Goal: Task Accomplishment & Management: Manage account settings

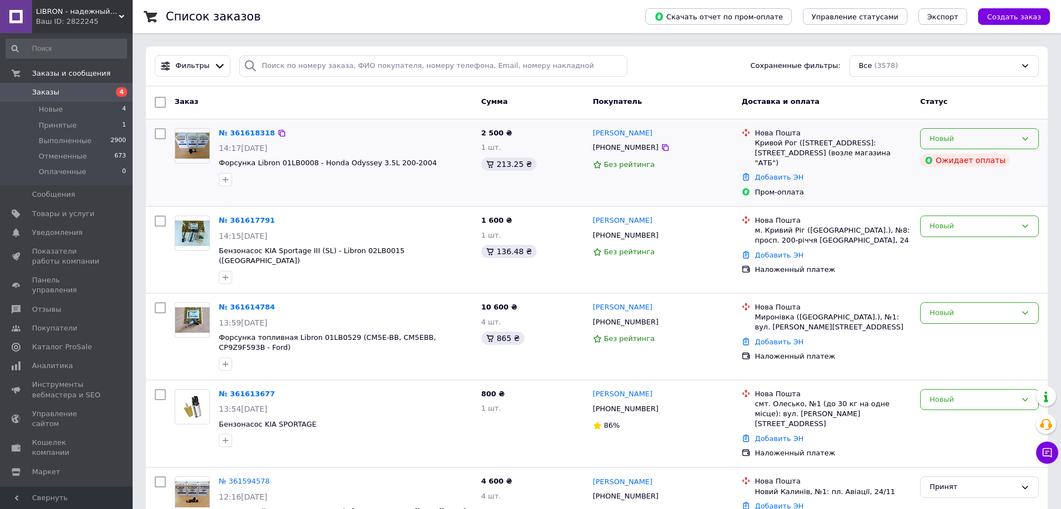
click at [963, 133] on div "Новый" at bounding box center [979, 139] width 119 height 22
click at [959, 201] on li "Отменен" at bounding box center [980, 202] width 118 height 20
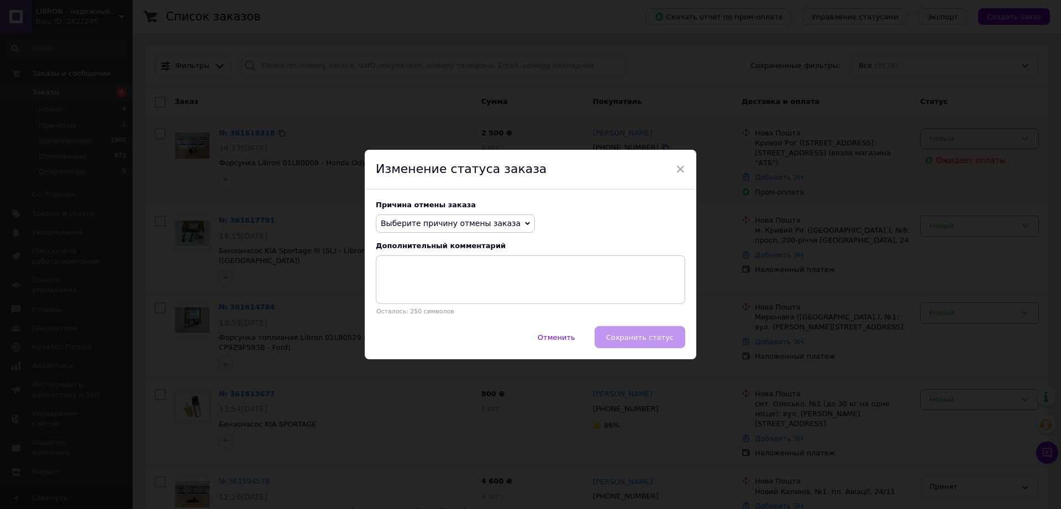
click at [449, 228] on span "Выберите причину отмены заказа" at bounding box center [451, 223] width 140 height 9
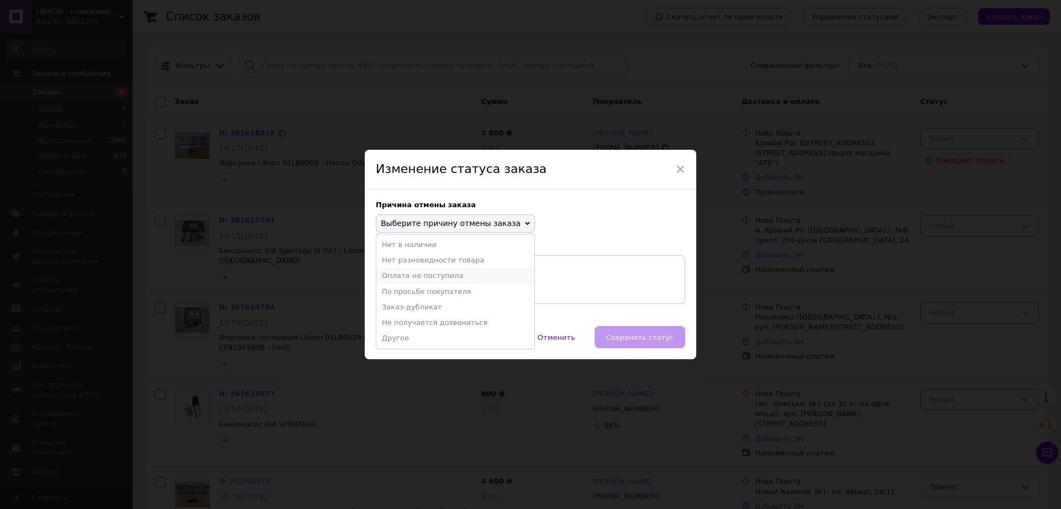
click at [421, 277] on li "Оплата не поступила" at bounding box center [455, 275] width 158 height 15
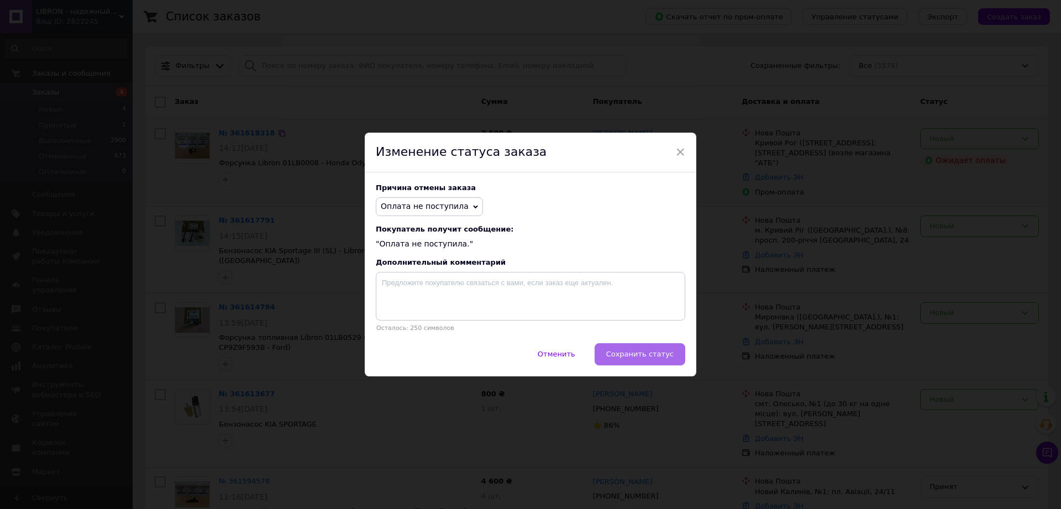
click at [638, 353] on span "Сохранить статус" at bounding box center [639, 354] width 67 height 8
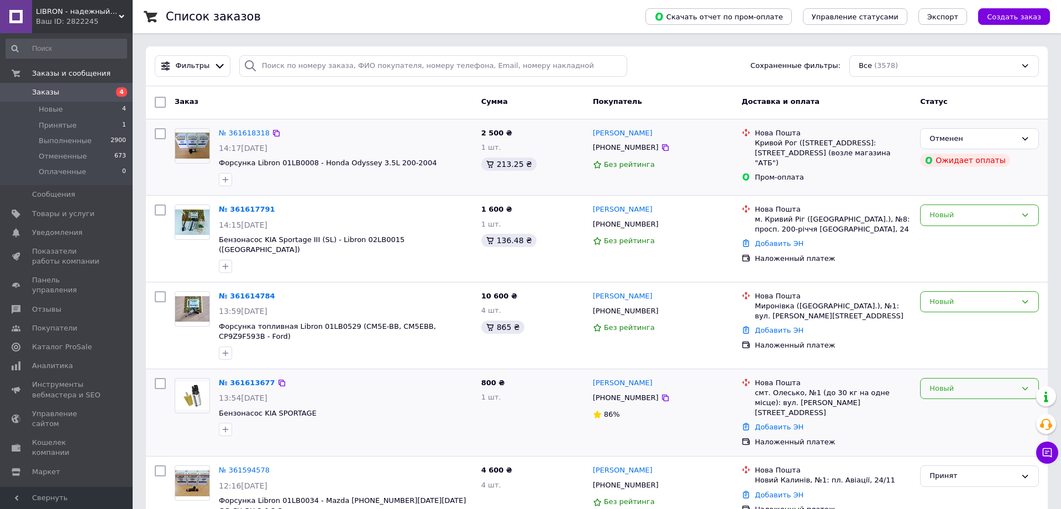
click at [1000, 378] on div "Новый" at bounding box center [979, 389] width 119 height 22
click at [940, 401] on li "Принят" at bounding box center [980, 411] width 118 height 20
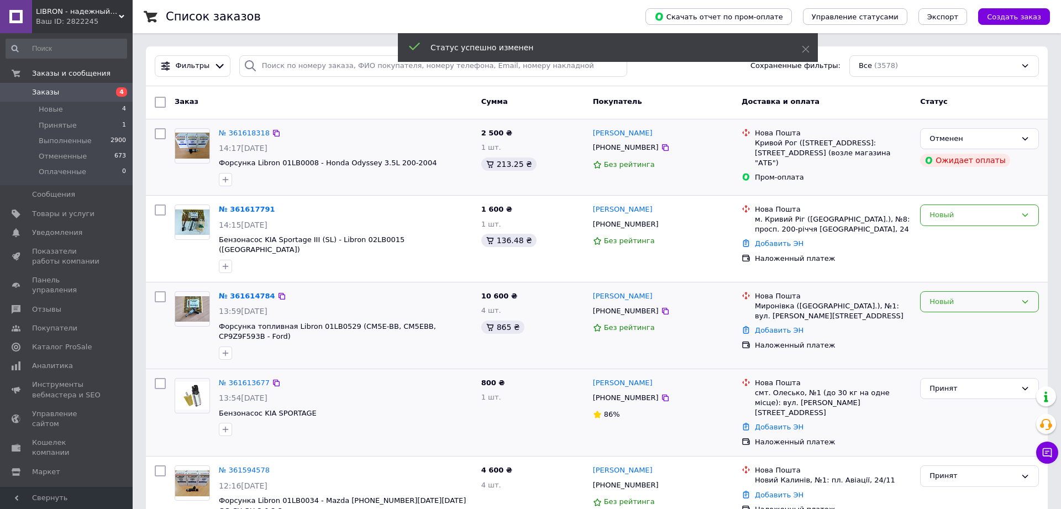
click at [963, 296] on div "Новый" at bounding box center [973, 302] width 87 height 12
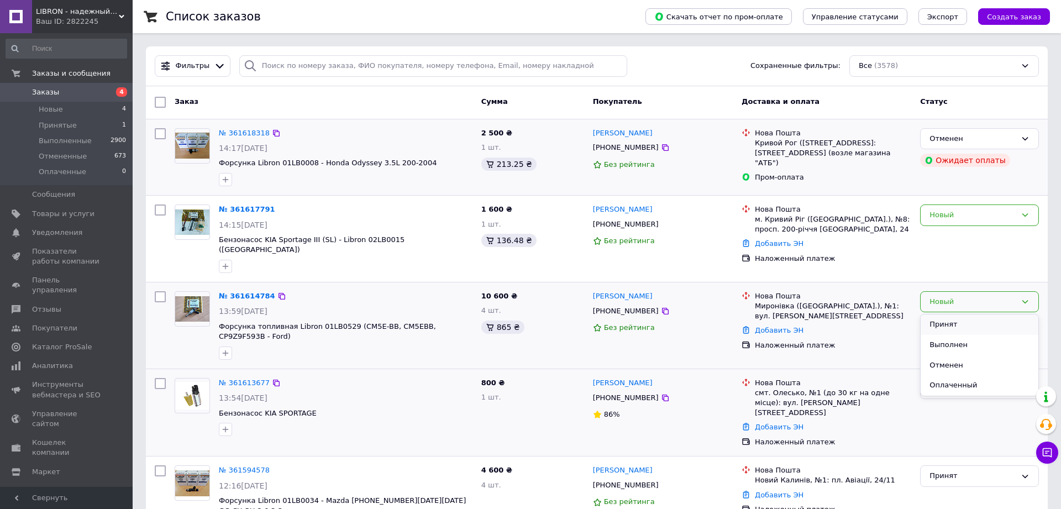
click at [958, 314] on li "Принят" at bounding box center [980, 324] width 118 height 20
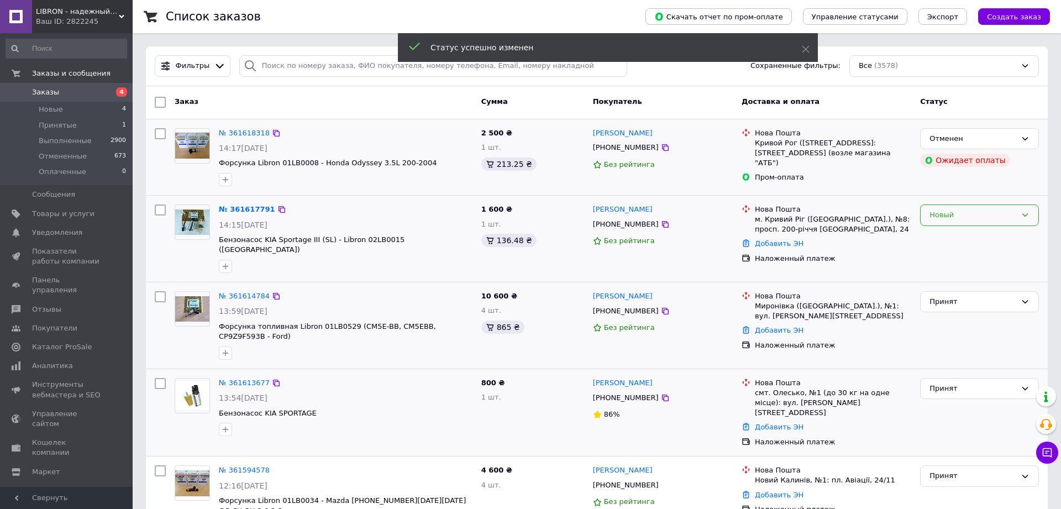
click at [948, 213] on div "Новый" at bounding box center [973, 215] width 87 height 12
click at [948, 240] on li "Принят" at bounding box center [980, 238] width 118 height 20
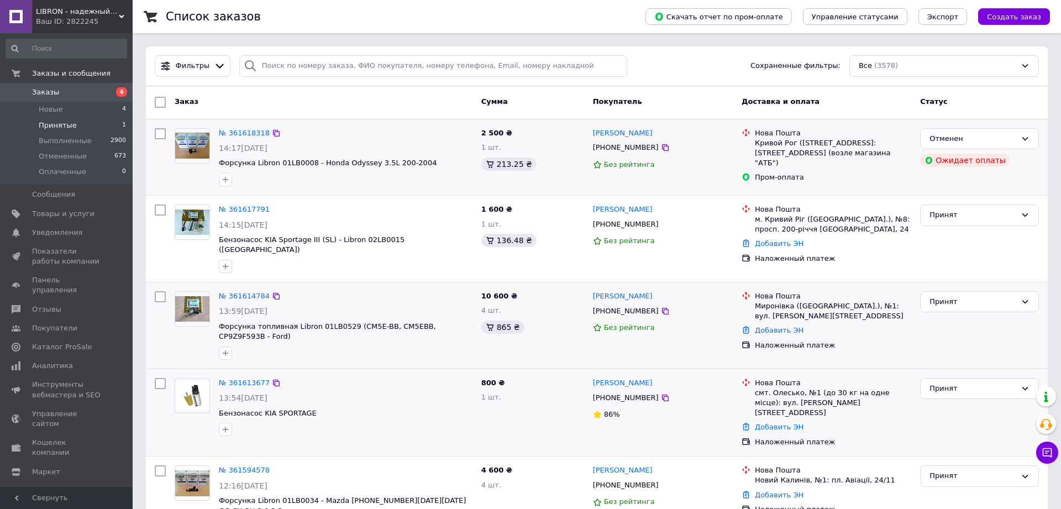
click at [71, 125] on span "Принятые" at bounding box center [58, 125] width 38 height 10
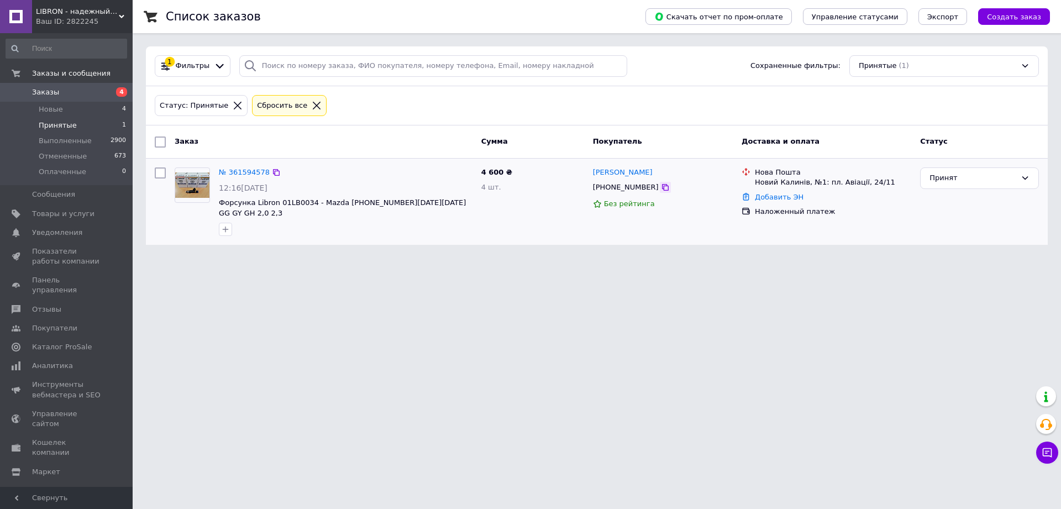
click at [661, 188] on icon at bounding box center [665, 187] width 9 height 9
click at [247, 174] on link "№ 361594578" at bounding box center [244, 172] width 51 height 8
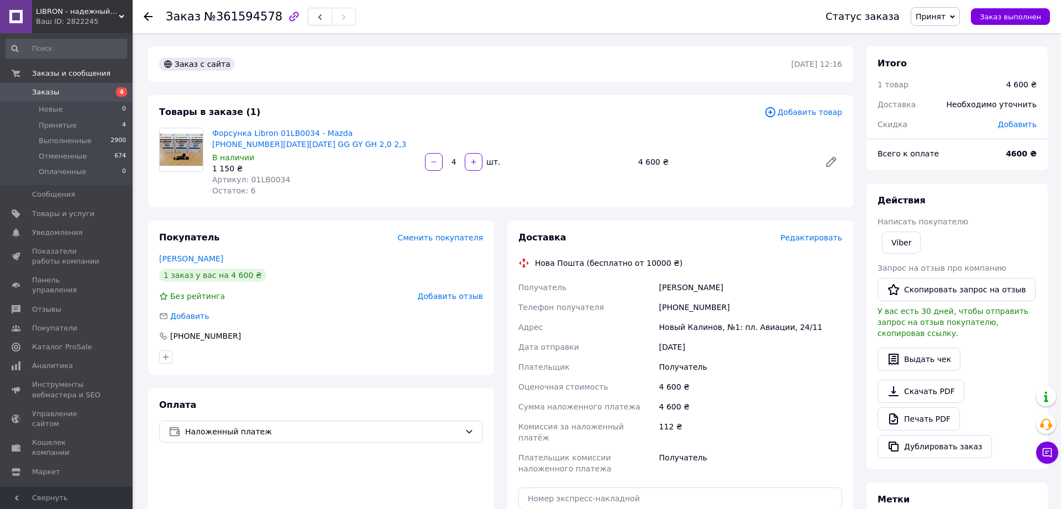
drag, startPoint x: 727, startPoint y: 290, endPoint x: 649, endPoint y: 290, distance: 77.9
click at [649, 290] on div "Получатель [PERSON_NAME] Телефон получателя [PHONE_NUMBER] Адрес Новый Калинов,…" at bounding box center [680, 377] width 328 height 201
copy div "Получатель [PERSON_NAME]"
drag, startPoint x: 721, startPoint y: 306, endPoint x: 675, endPoint y: 306, distance: 45.9
click at [675, 306] on div "[PHONE_NUMBER]" at bounding box center [750, 307] width 187 height 20
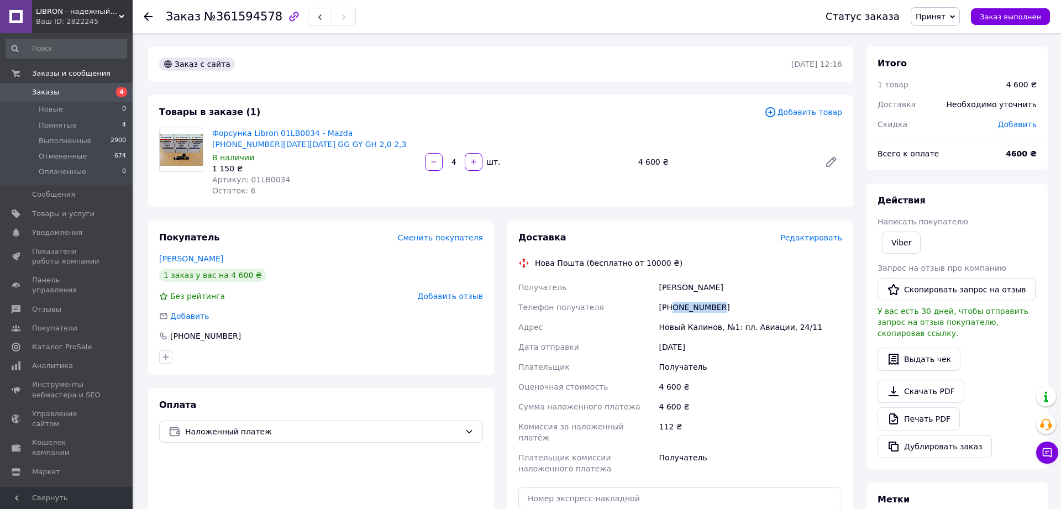
copy div "0963186765"
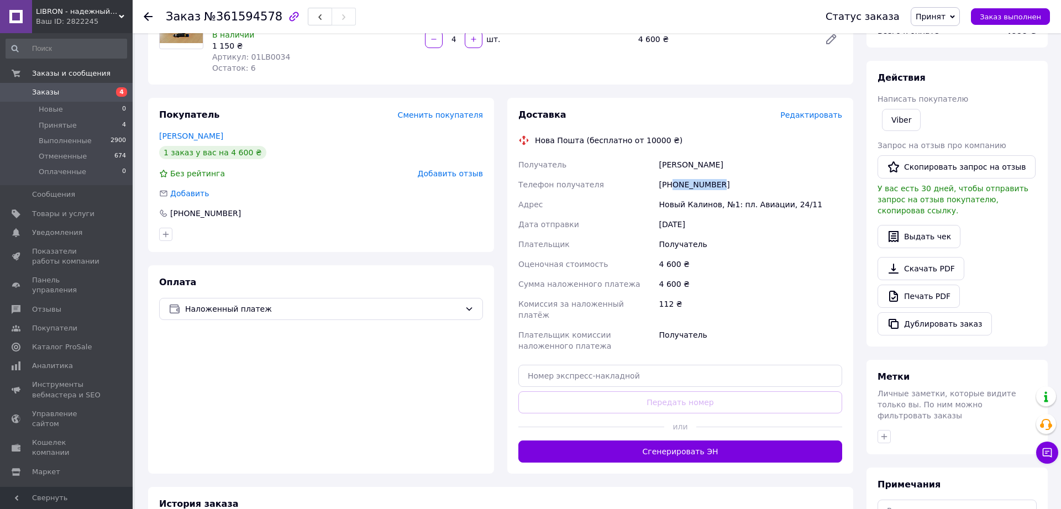
scroll to position [219, 0]
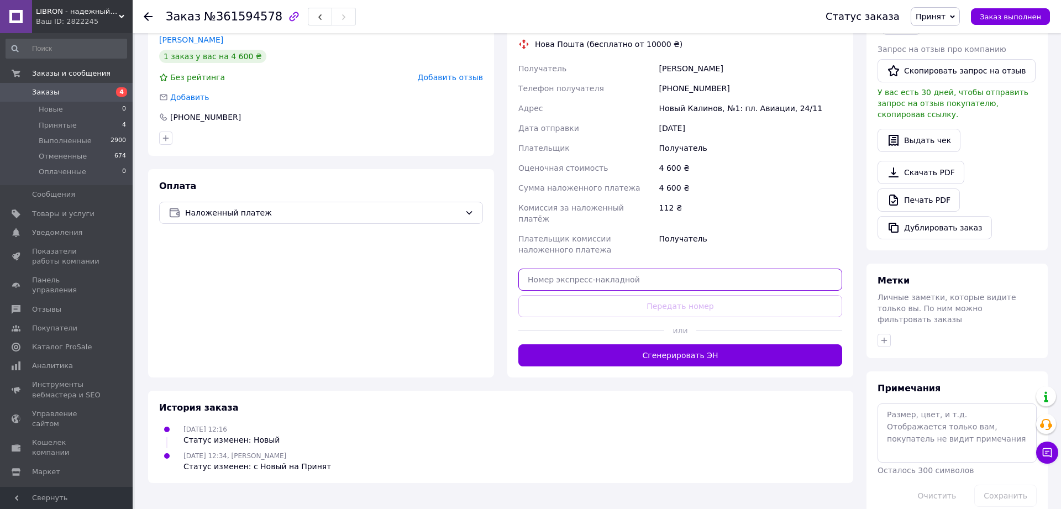
click at [649, 272] on input "text" at bounding box center [680, 280] width 324 height 22
paste input "20451247303092"
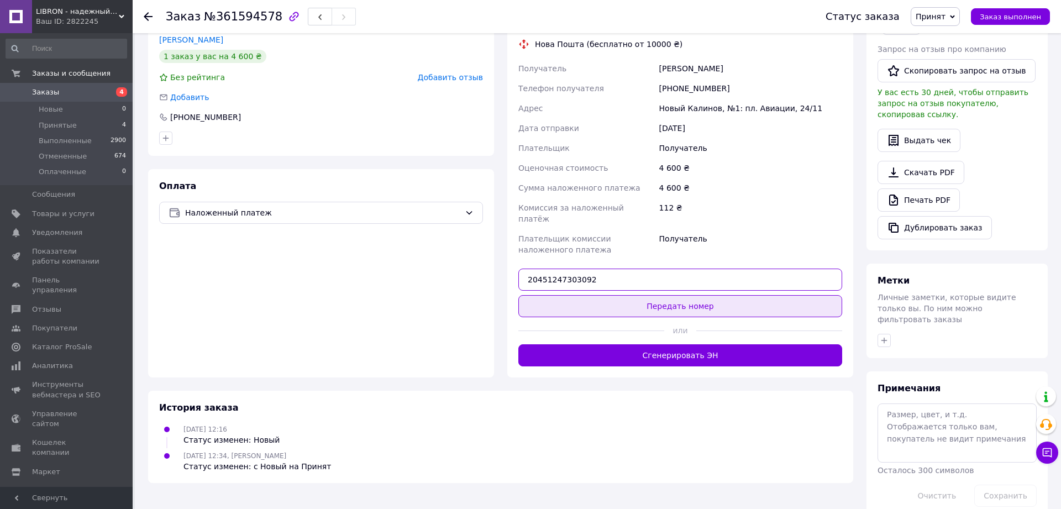
type input "20451247303092"
click at [680, 295] on button "Передать номер" at bounding box center [680, 306] width 324 height 22
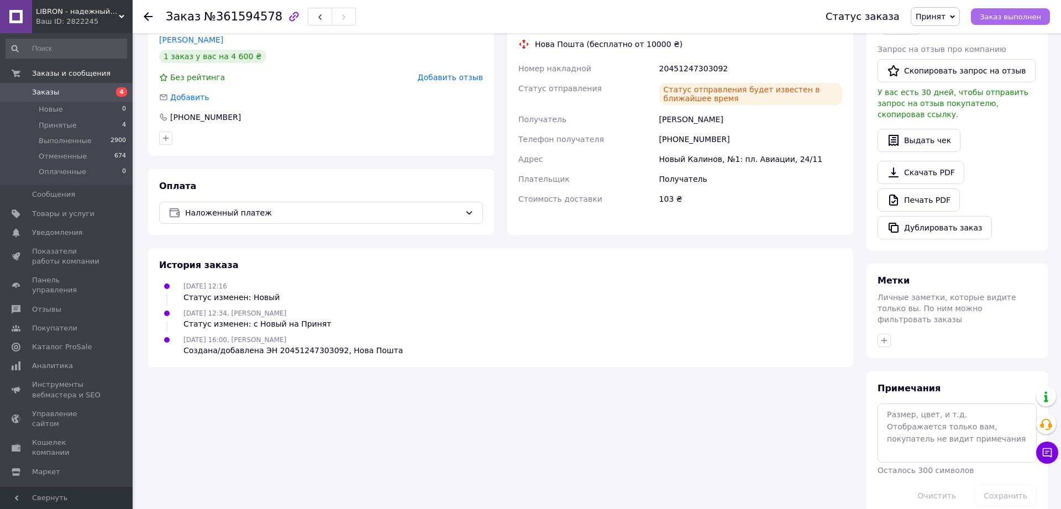
click at [1003, 14] on span "Заказ выполнен" at bounding box center [1010, 17] width 61 height 8
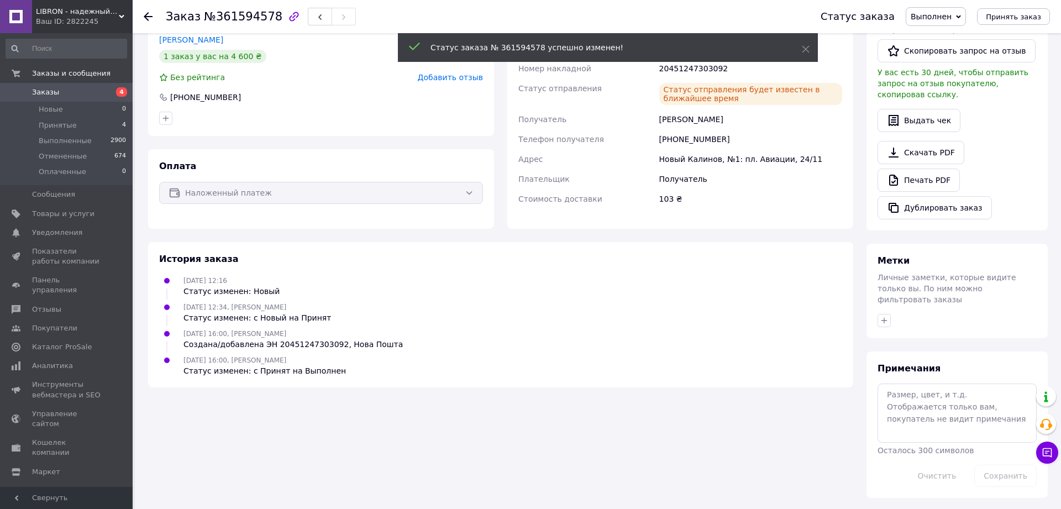
scroll to position [199, 0]
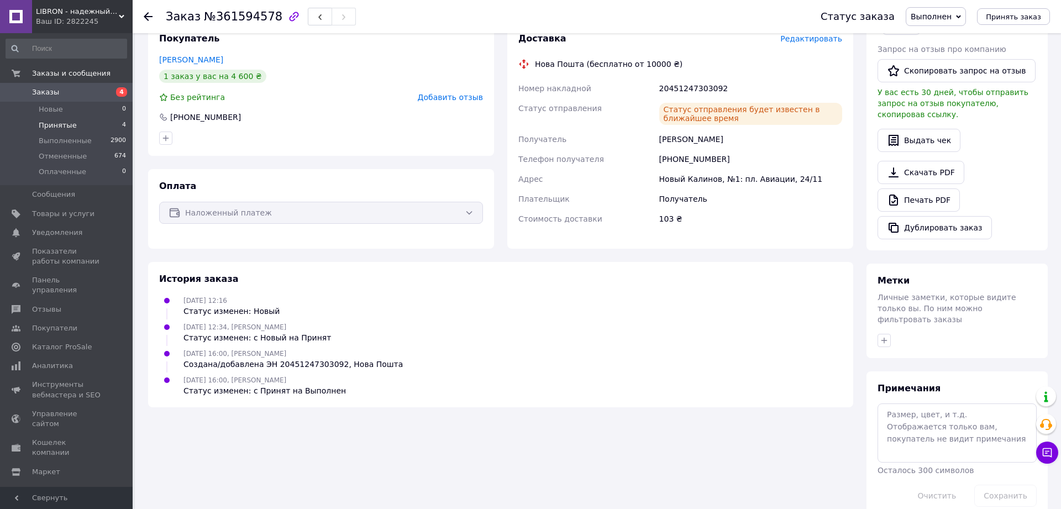
click at [63, 128] on span "Принятые" at bounding box center [58, 125] width 38 height 10
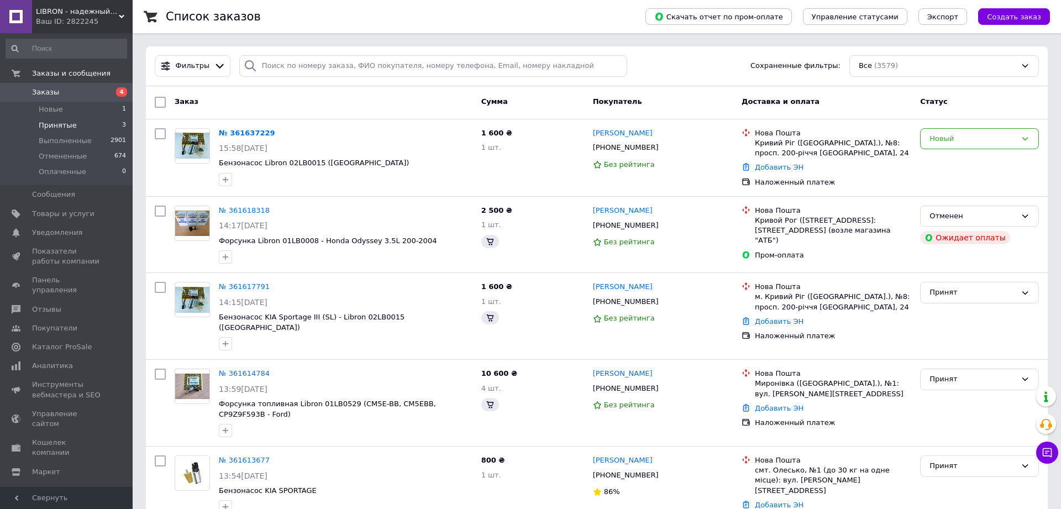
click at [56, 124] on span "Принятые" at bounding box center [58, 125] width 38 height 10
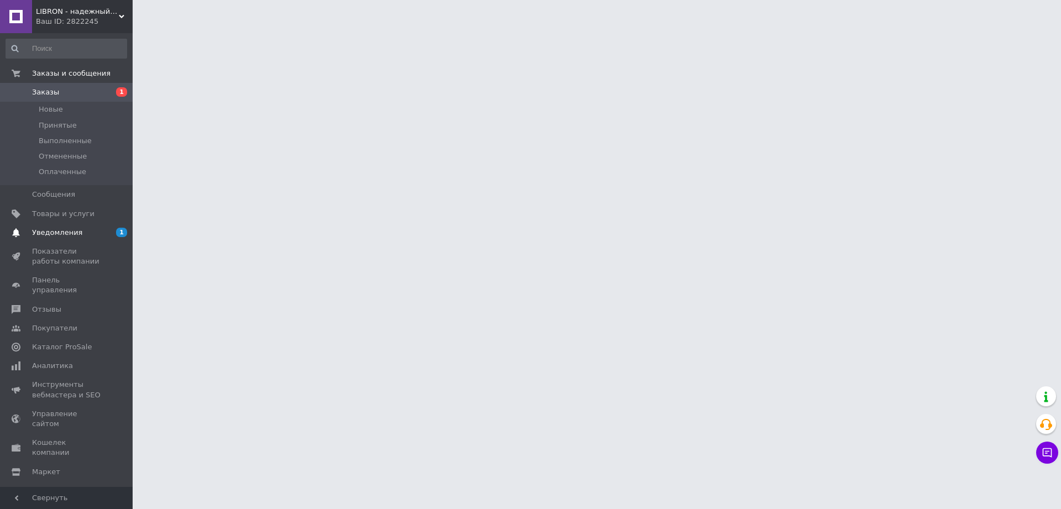
click at [61, 233] on span "Уведомления" at bounding box center [57, 233] width 50 height 10
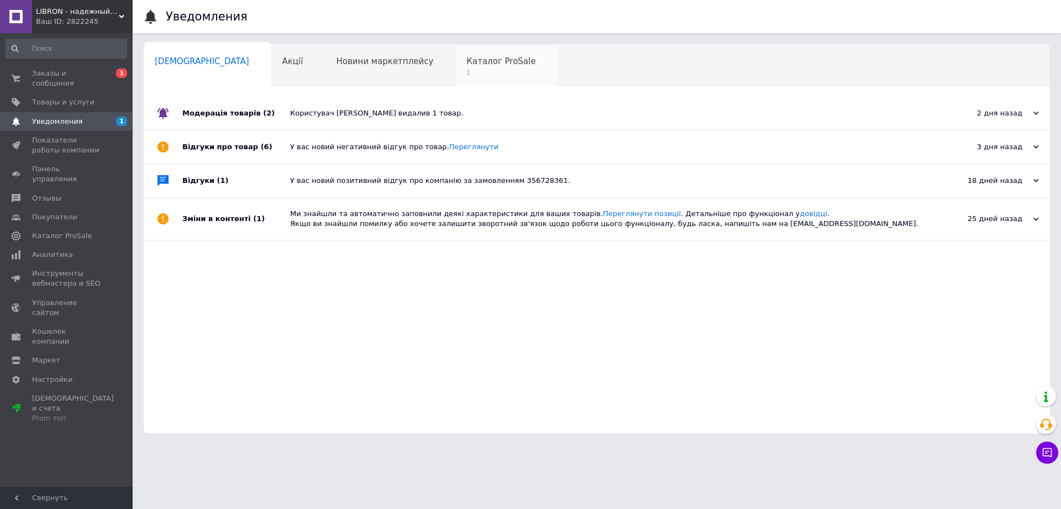
click at [466, 56] on span "Каталог ProSale" at bounding box center [500, 61] width 69 height 10
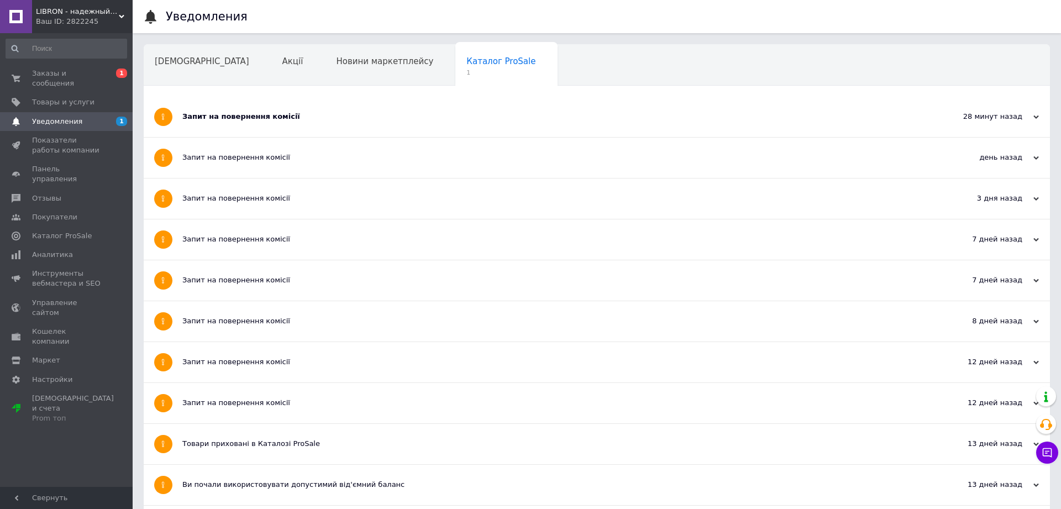
click at [235, 117] on div "Запит на повернення комісії" at bounding box center [555, 117] width 746 height 10
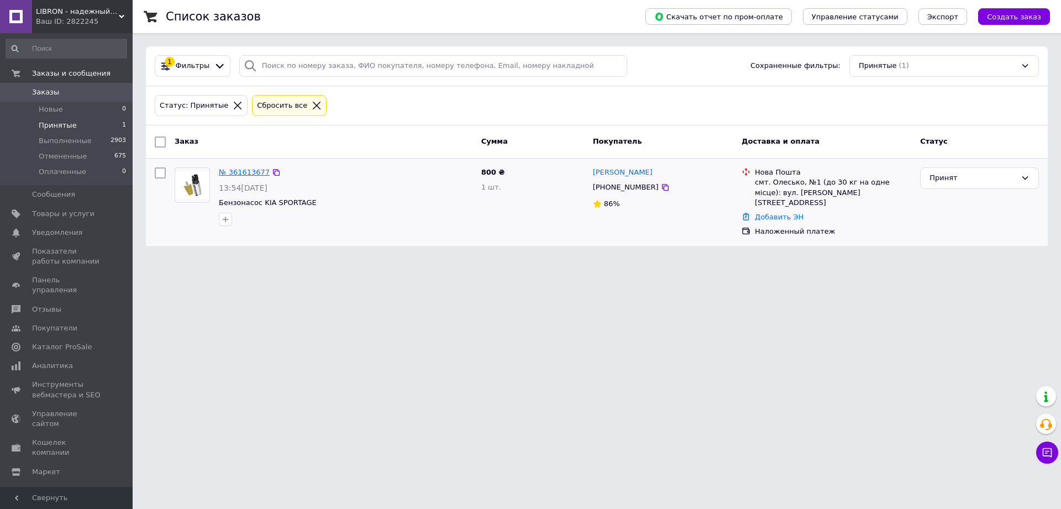
click at [239, 171] on link "№ 361613677" at bounding box center [244, 172] width 51 height 8
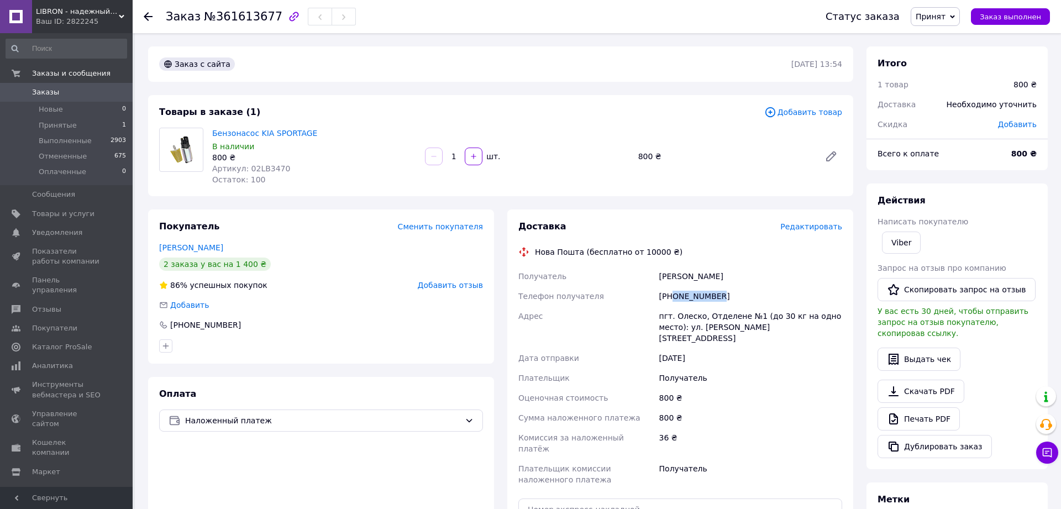
drag, startPoint x: 723, startPoint y: 299, endPoint x: 671, endPoint y: 297, distance: 52.0
click at [671, 297] on div "[PHONE_NUMBER]" at bounding box center [750, 296] width 187 height 20
drag, startPoint x: 722, startPoint y: 285, endPoint x: 671, endPoint y: 277, distance: 52.0
click at [658, 277] on div "[PERSON_NAME]" at bounding box center [750, 276] width 187 height 20
copy div "[PERSON_NAME]"
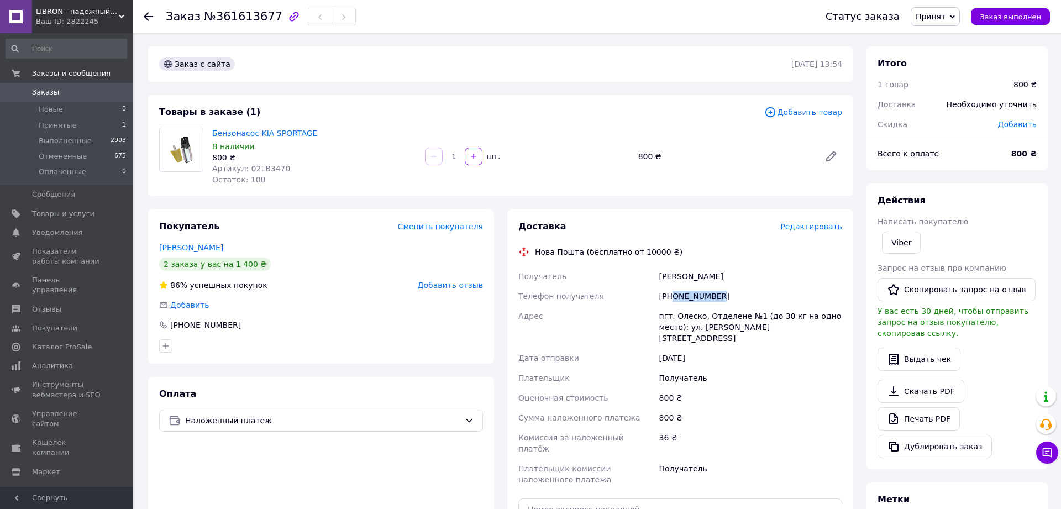
drag, startPoint x: 688, startPoint y: 296, endPoint x: 673, endPoint y: 296, distance: 14.9
click at [673, 296] on div "[PHONE_NUMBER]" at bounding box center [750, 296] width 187 height 20
copy div "0677010089"
click at [194, 250] on link "Дубас Богдан" at bounding box center [191, 247] width 64 height 9
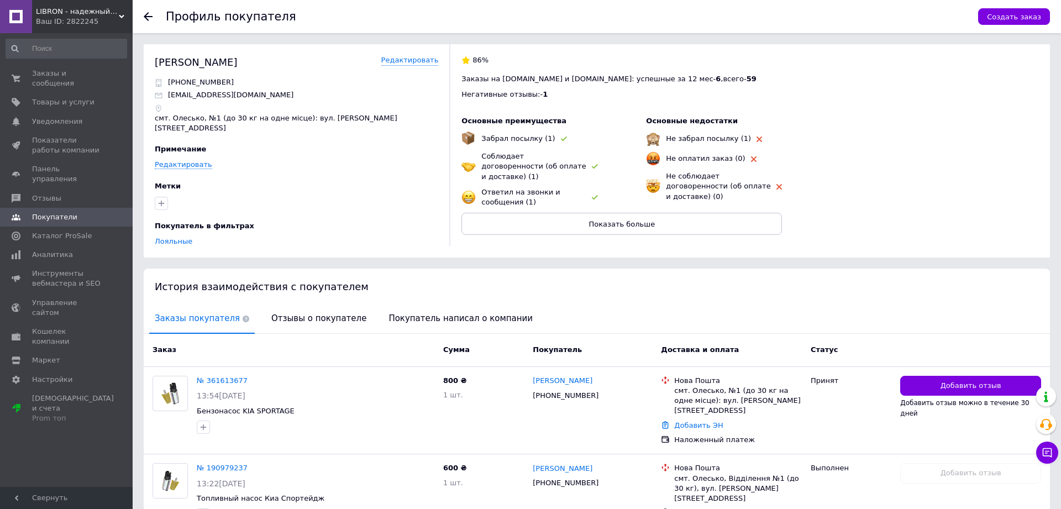
scroll to position [53, 0]
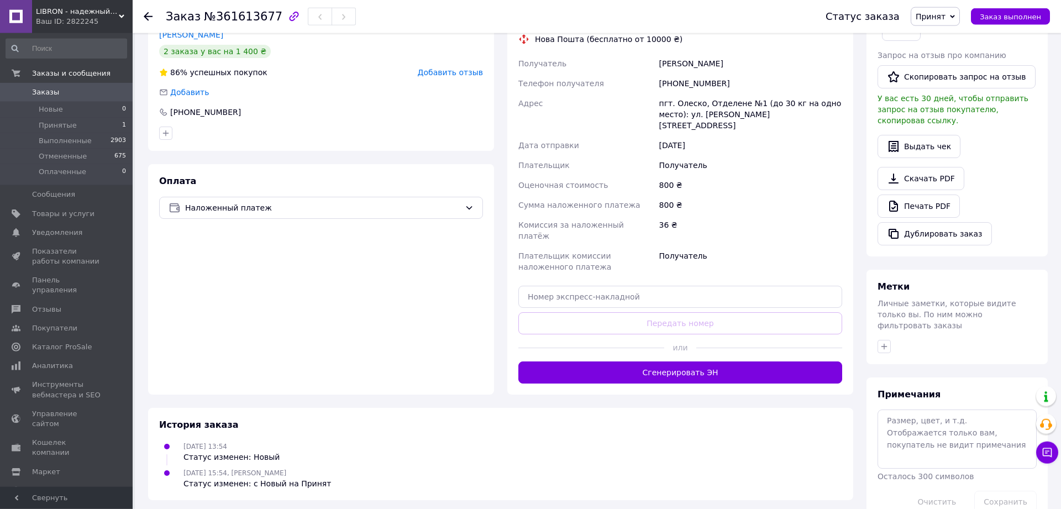
scroll to position [219, 0]
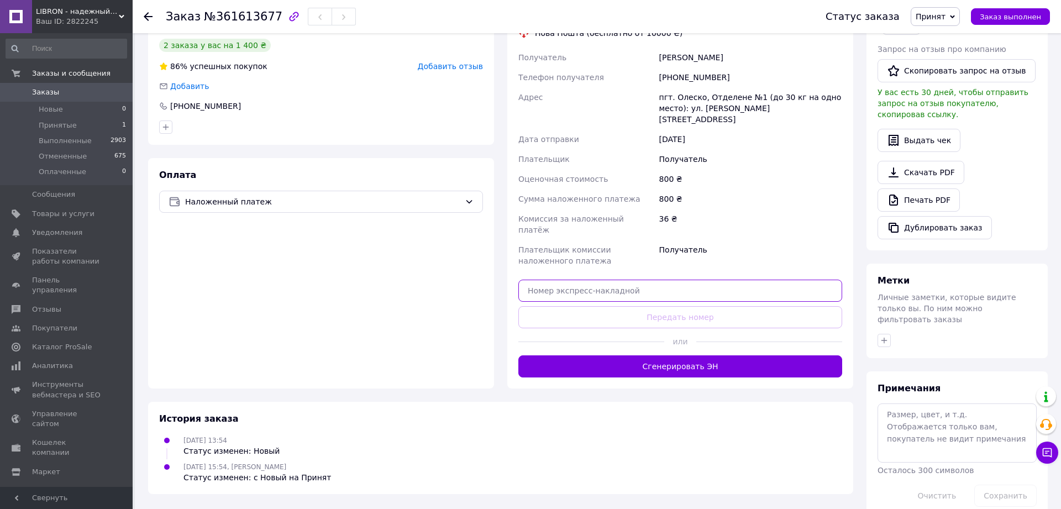
click at [613, 280] on input "text" at bounding box center [680, 291] width 324 height 22
paste input "20451247346287"
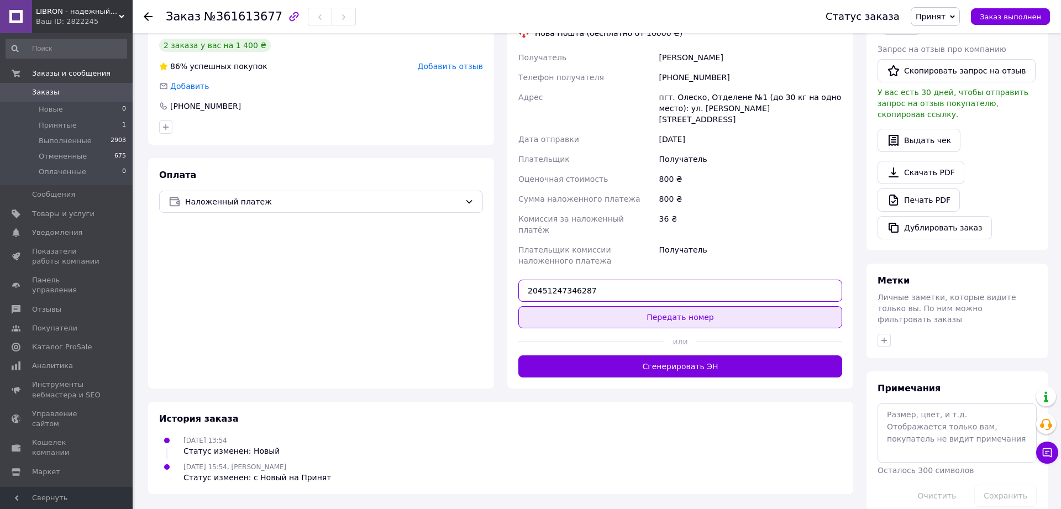
type input "20451247346287"
click at [655, 306] on button "Передать номер" at bounding box center [680, 317] width 324 height 22
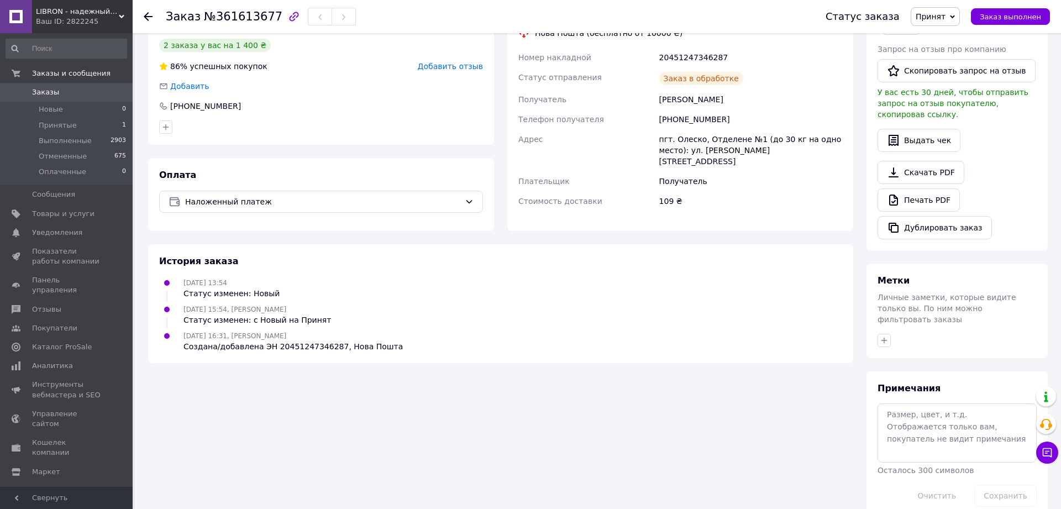
click at [1000, 14] on span "Заказ выполнен" at bounding box center [1010, 17] width 61 height 8
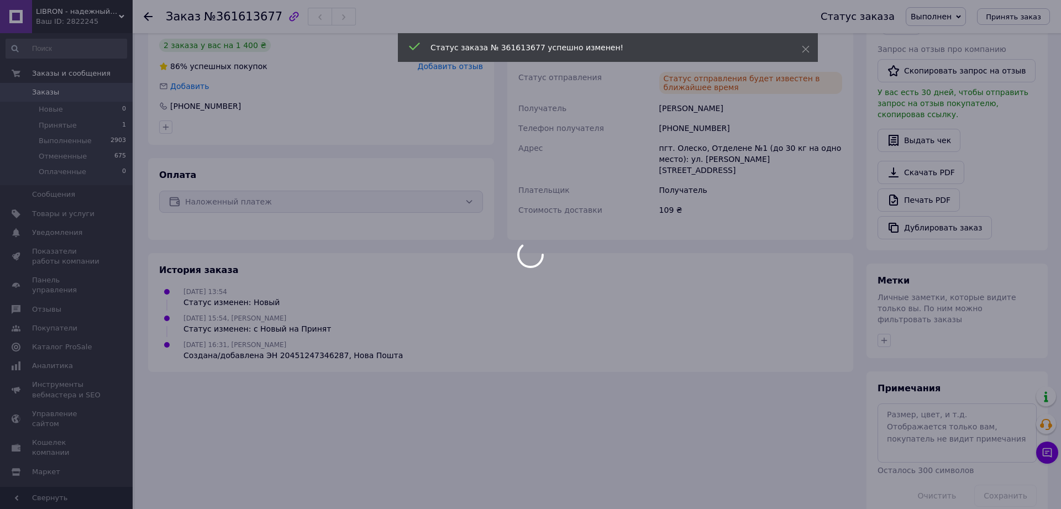
scroll to position [199, 0]
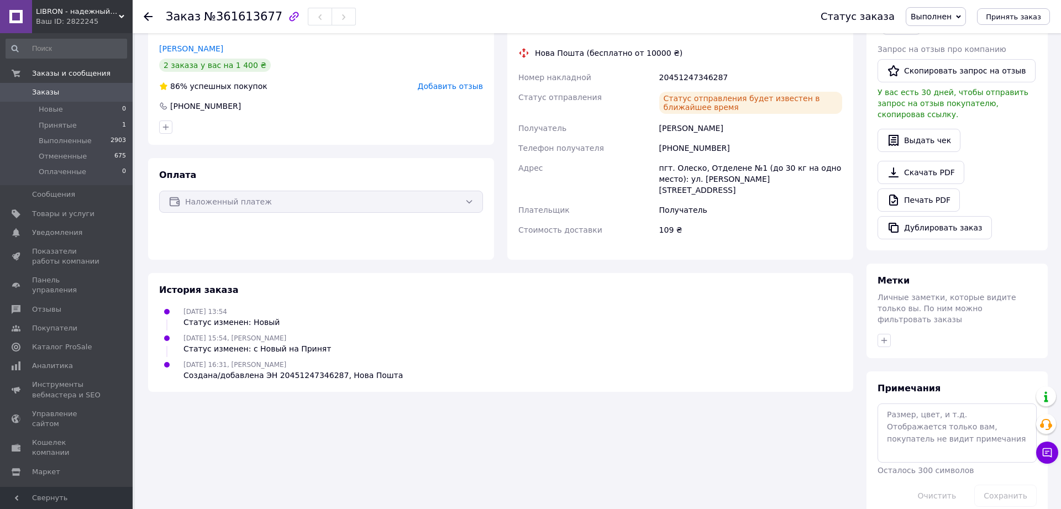
click at [57, 88] on span "Заказы" at bounding box center [67, 92] width 70 height 10
